Goal: Find specific page/section: Find specific page/section

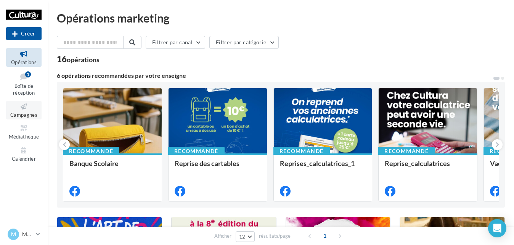
click at [31, 112] on span "Campagnes" at bounding box center [23, 115] width 27 height 6
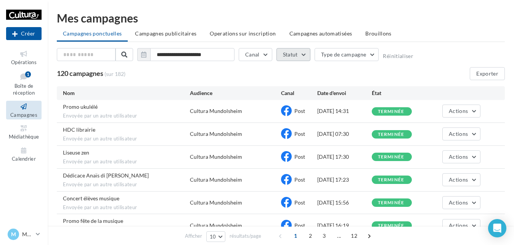
click at [303, 56] on button "Statut" at bounding box center [293, 54] width 34 height 13
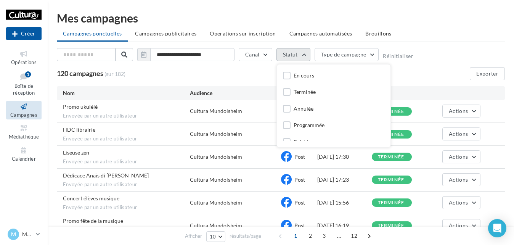
click at [303, 57] on button "Statut" at bounding box center [293, 54] width 34 height 13
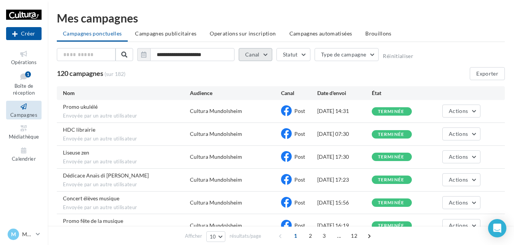
click at [264, 54] on button "Canal" at bounding box center [256, 54] width 34 height 13
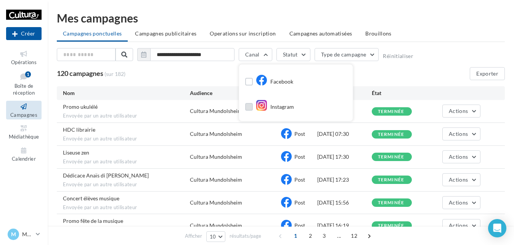
click at [245, 105] on label at bounding box center [249, 107] width 8 height 8
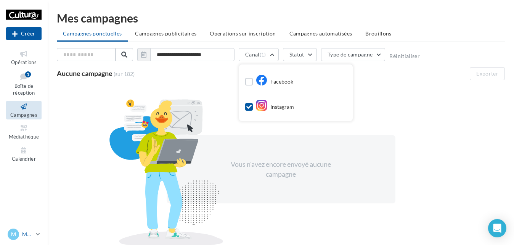
click at [31, 234] on p "Mundolsheim" at bounding box center [27, 234] width 11 height 8
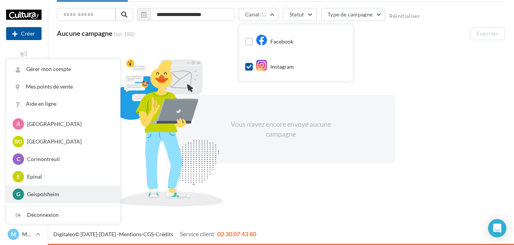
scroll to position [114, 0]
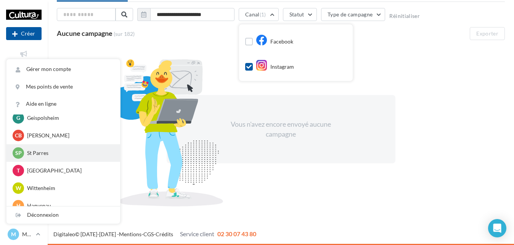
click at [52, 152] on p "St Parres" at bounding box center [69, 153] width 84 height 8
